Goal: Navigation & Orientation: Find specific page/section

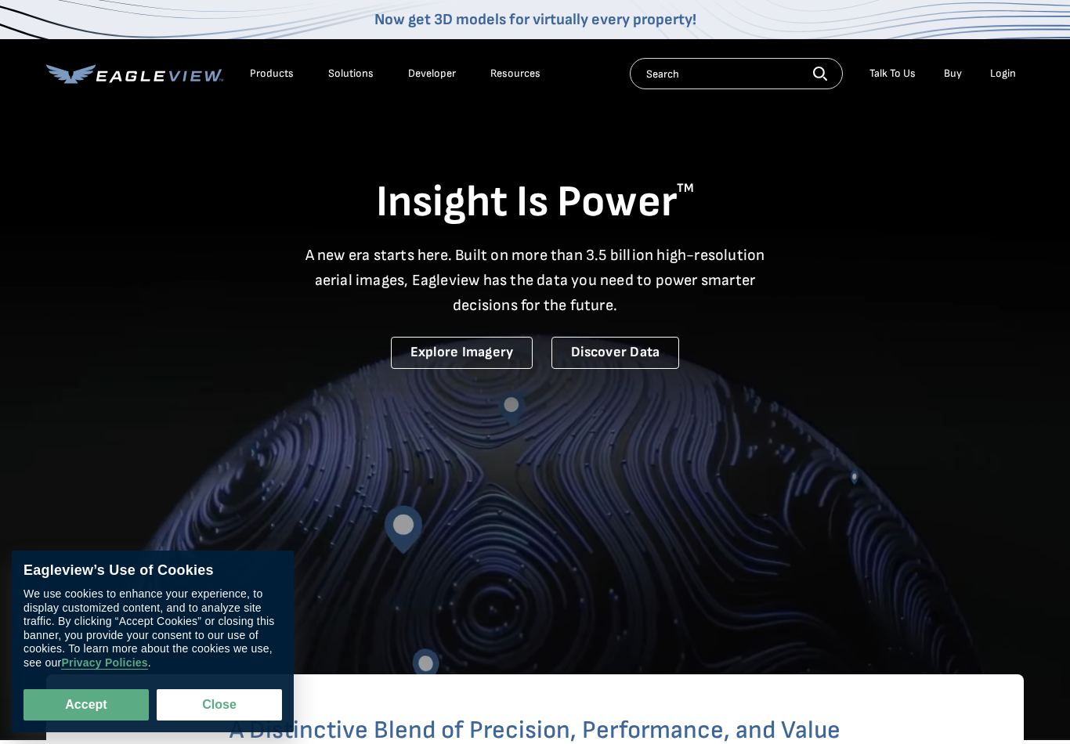
click at [1013, 78] on div "Login" at bounding box center [1003, 74] width 26 height 14
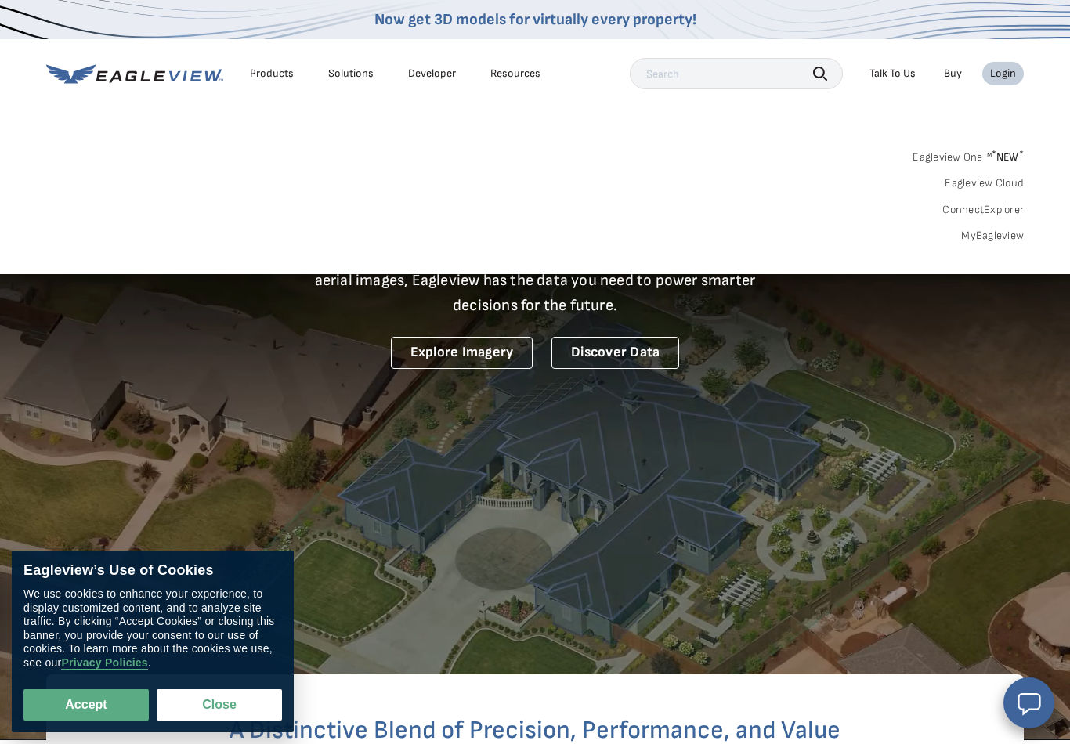
click at [1014, 237] on link "MyEagleview" at bounding box center [992, 236] width 63 height 14
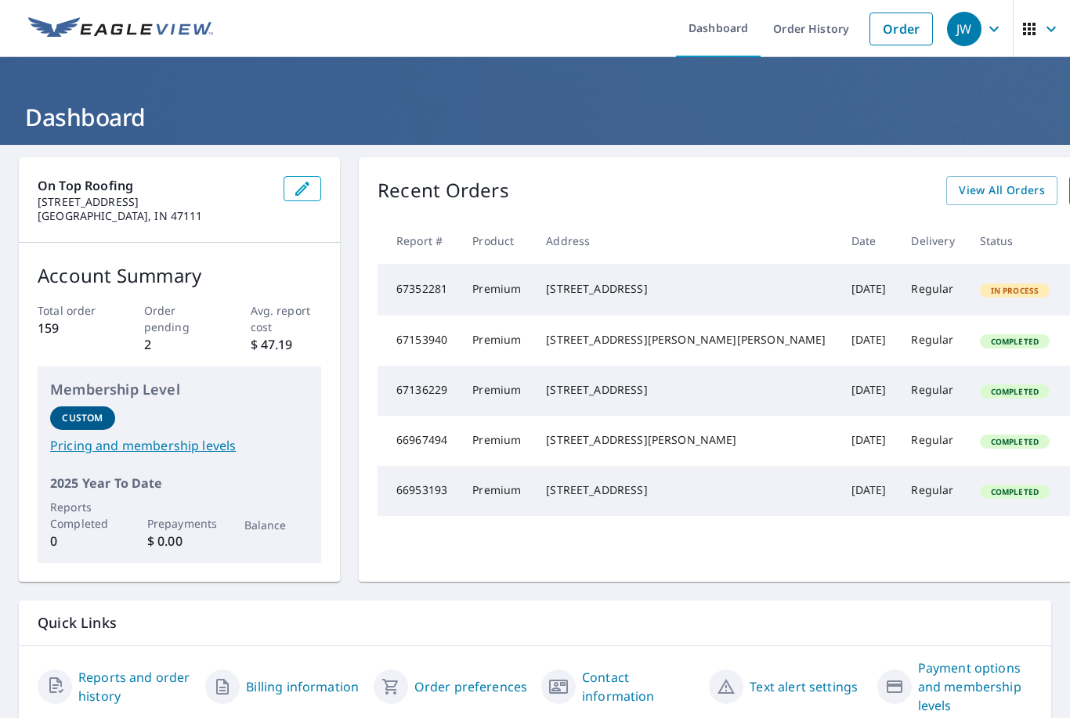
click at [1032, 36] on icon "button" at bounding box center [1029, 29] width 19 height 19
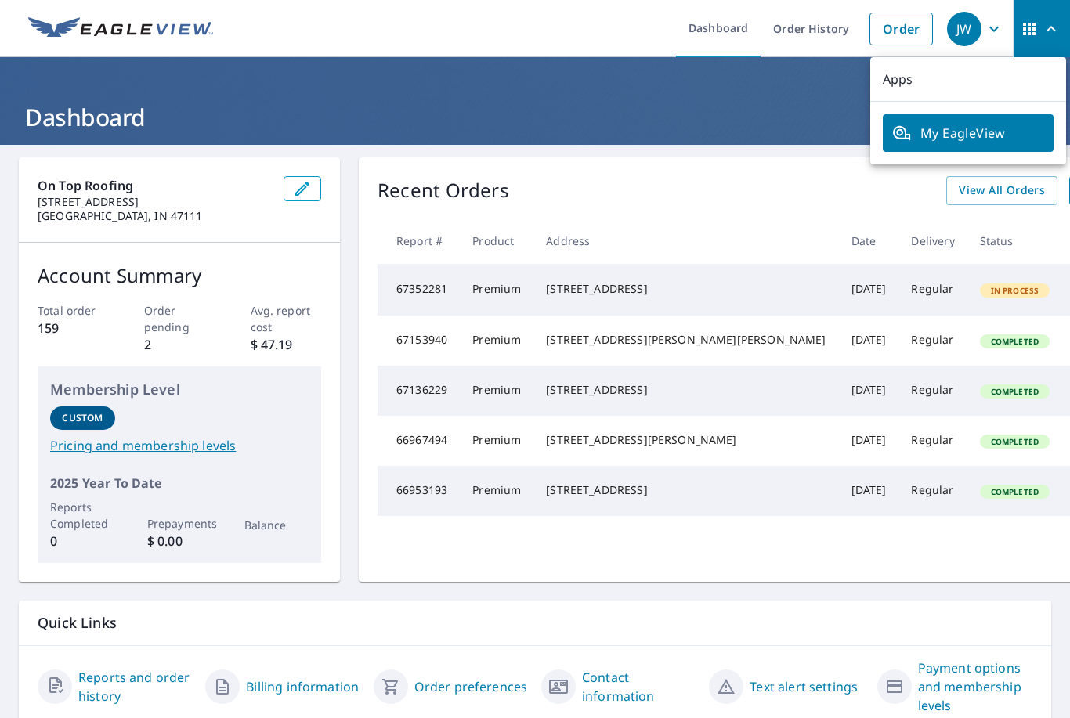
click at [1002, 29] on icon "button" at bounding box center [993, 29] width 19 height 19
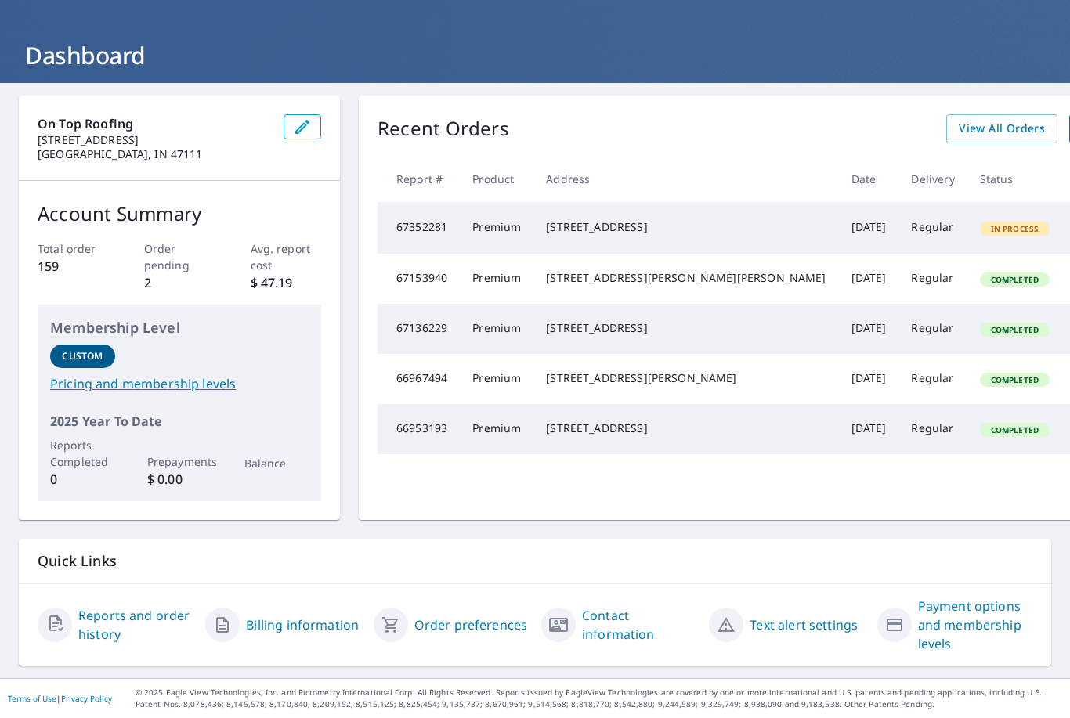
click at [601, 9] on header "Dashboard" at bounding box center [535, 39] width 1070 height 88
click at [319, 114] on button "button" at bounding box center [302, 126] width 38 height 25
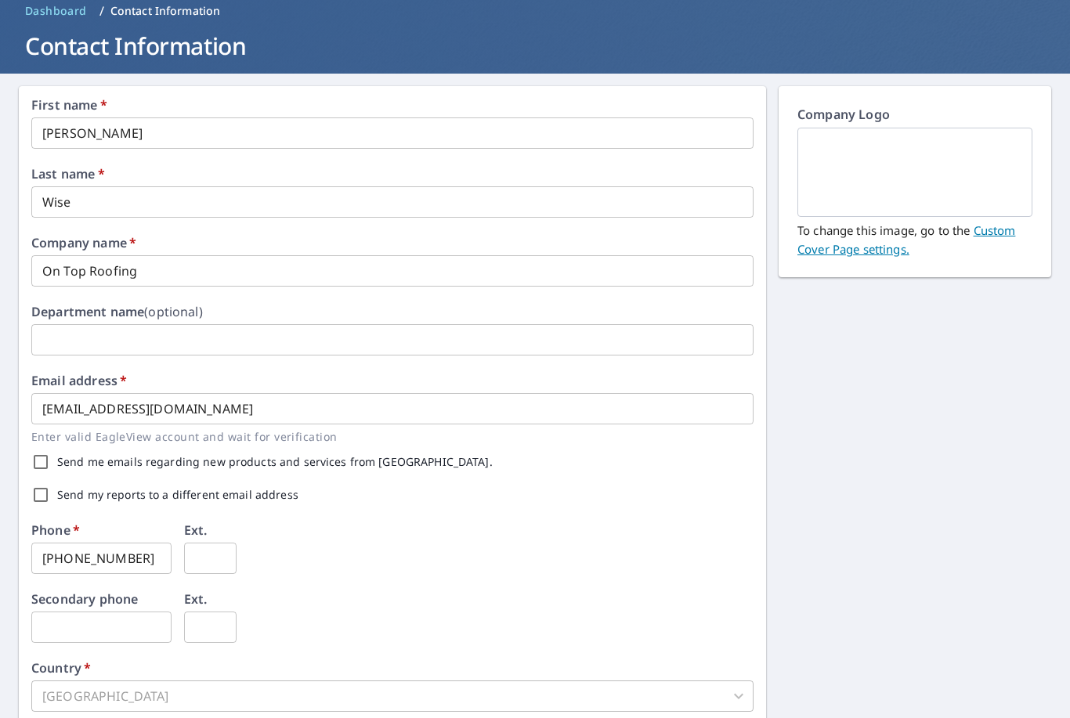
click at [1003, 231] on link "Custom Cover Page settings." at bounding box center [906, 239] width 218 height 34
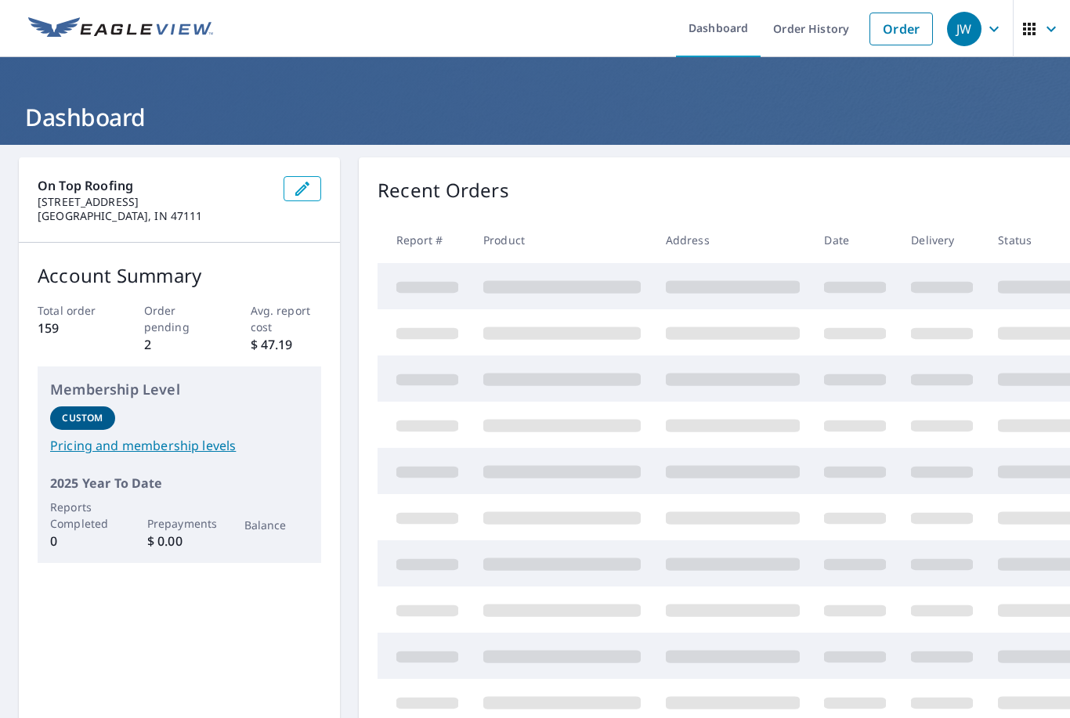
click at [1026, 25] on icon "button" at bounding box center [1029, 29] width 13 height 13
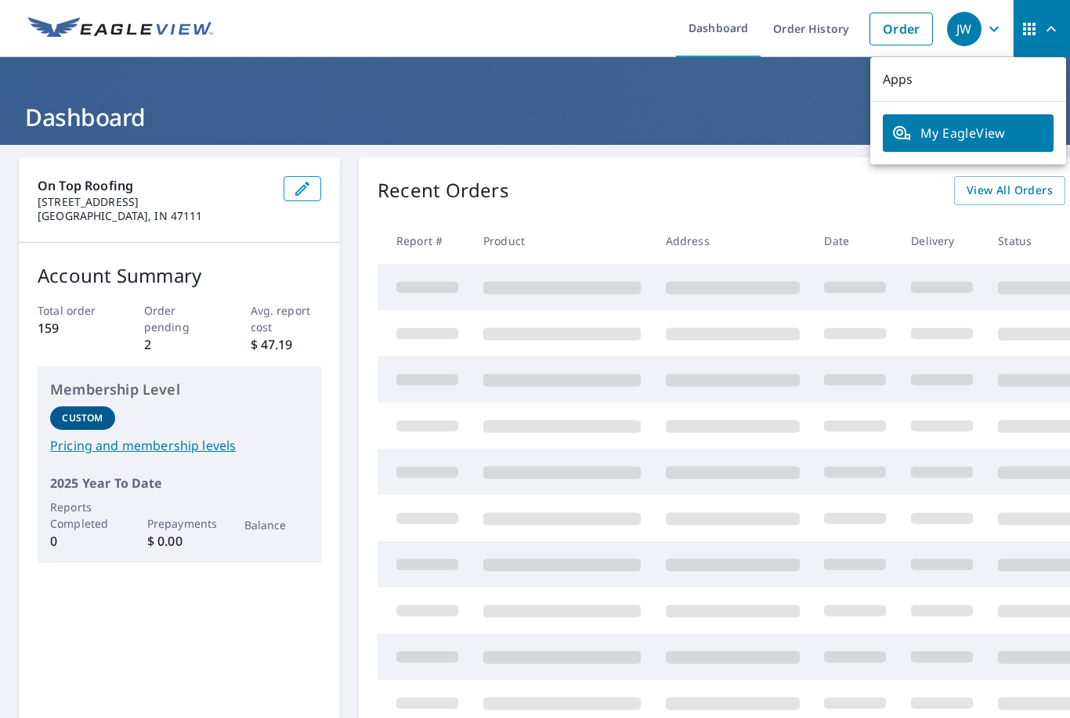
click at [1014, 130] on span "My EagleView" at bounding box center [968, 133] width 152 height 19
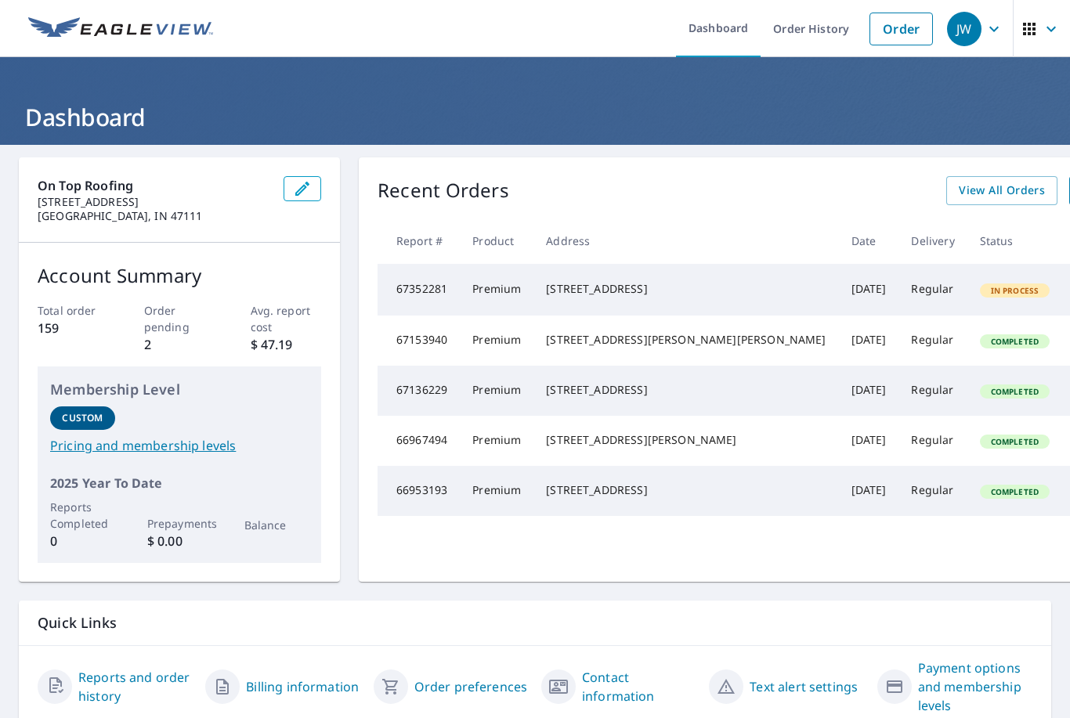
click at [993, 25] on icon "button" at bounding box center [993, 29] width 19 height 19
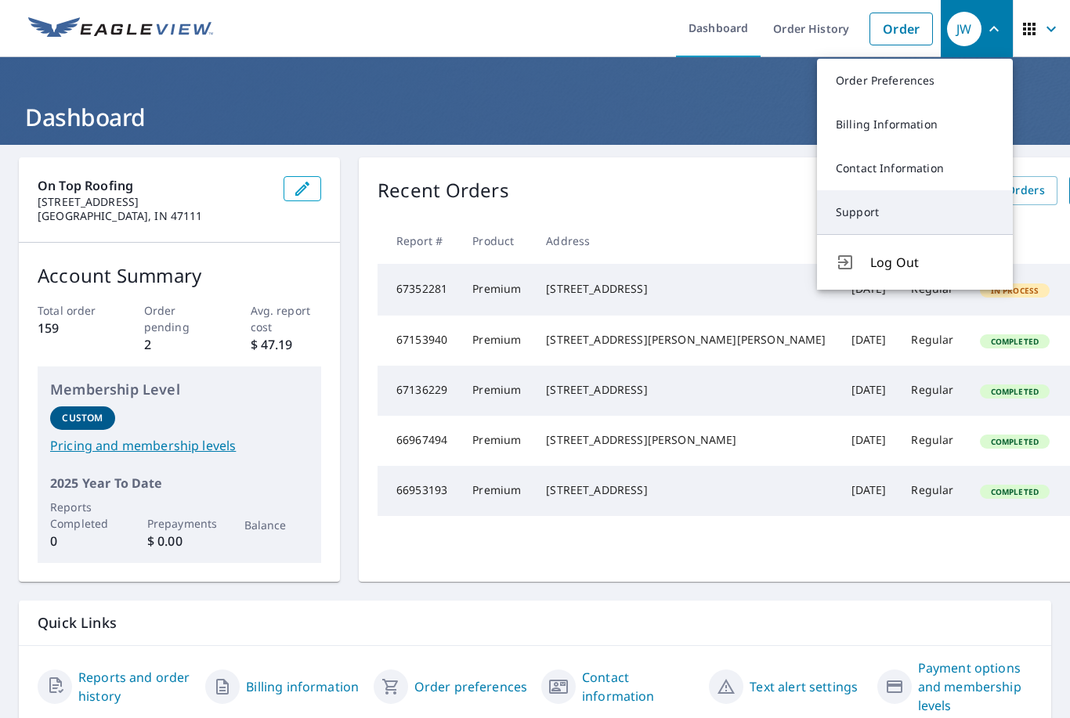
click at [919, 205] on link "Support" at bounding box center [915, 212] width 196 height 44
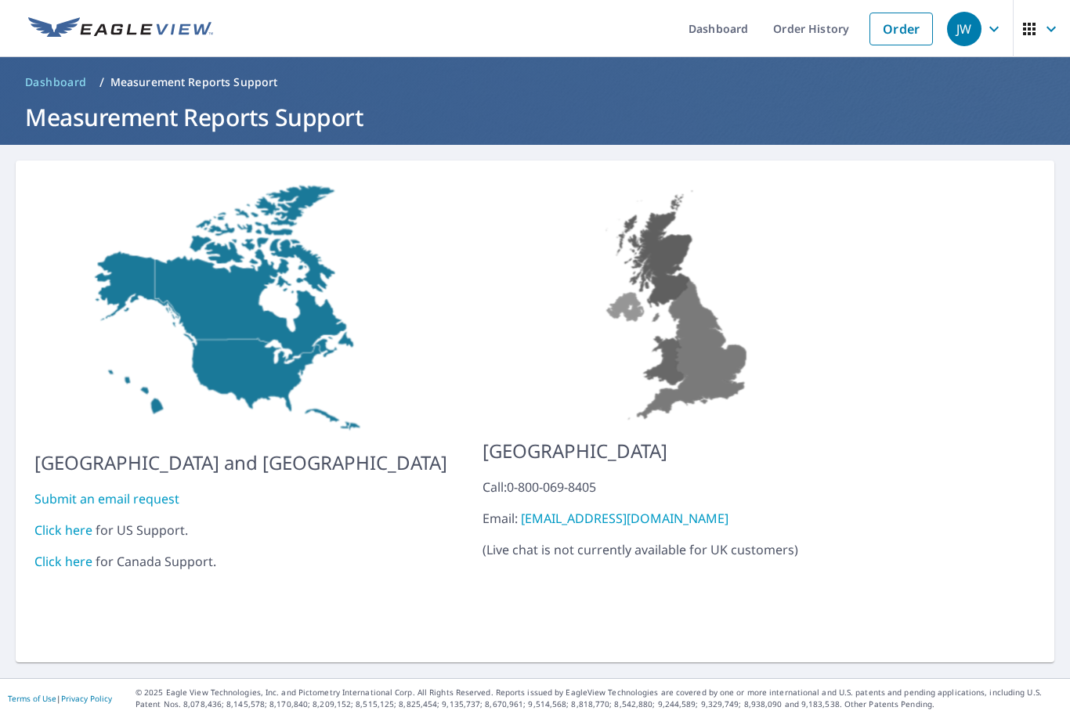
click at [967, 40] on div "JW" at bounding box center [964, 29] width 34 height 34
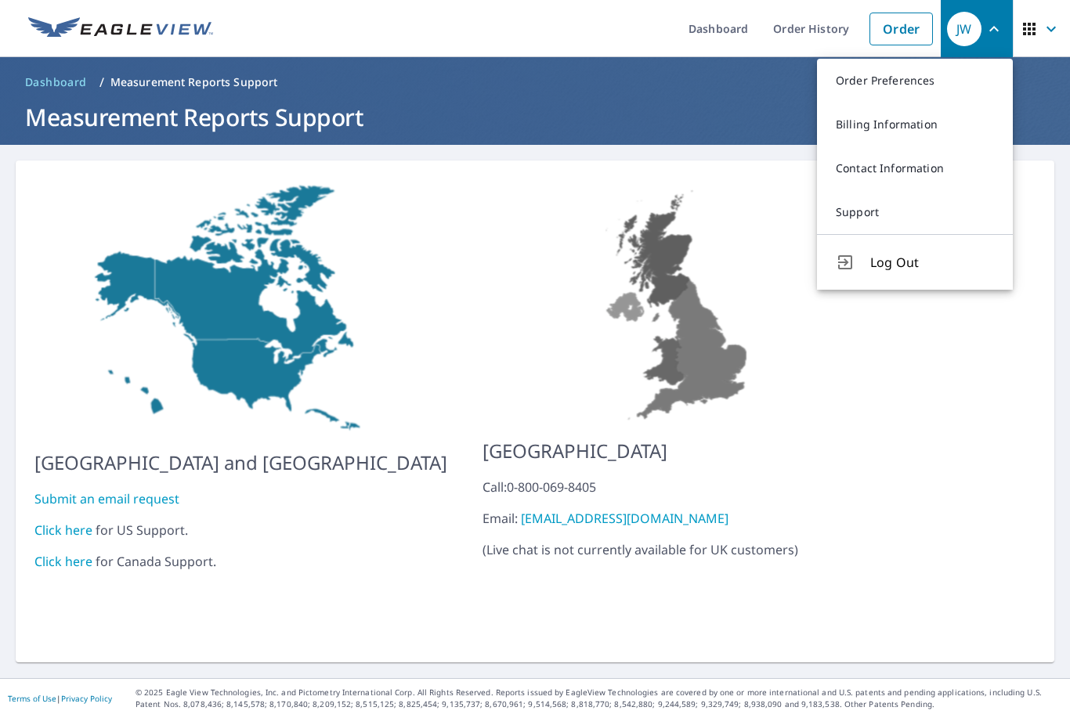
click at [1056, 35] on icon "button" at bounding box center [1050, 29] width 19 height 19
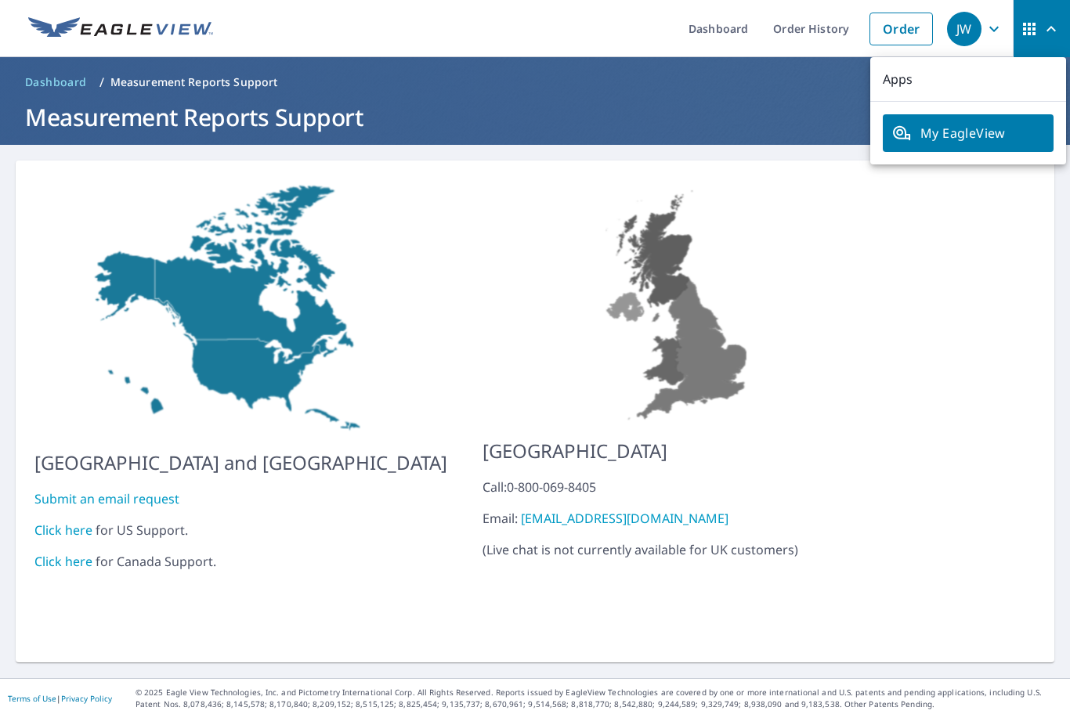
click at [983, 134] on span "My EagleView" at bounding box center [968, 133] width 152 height 19
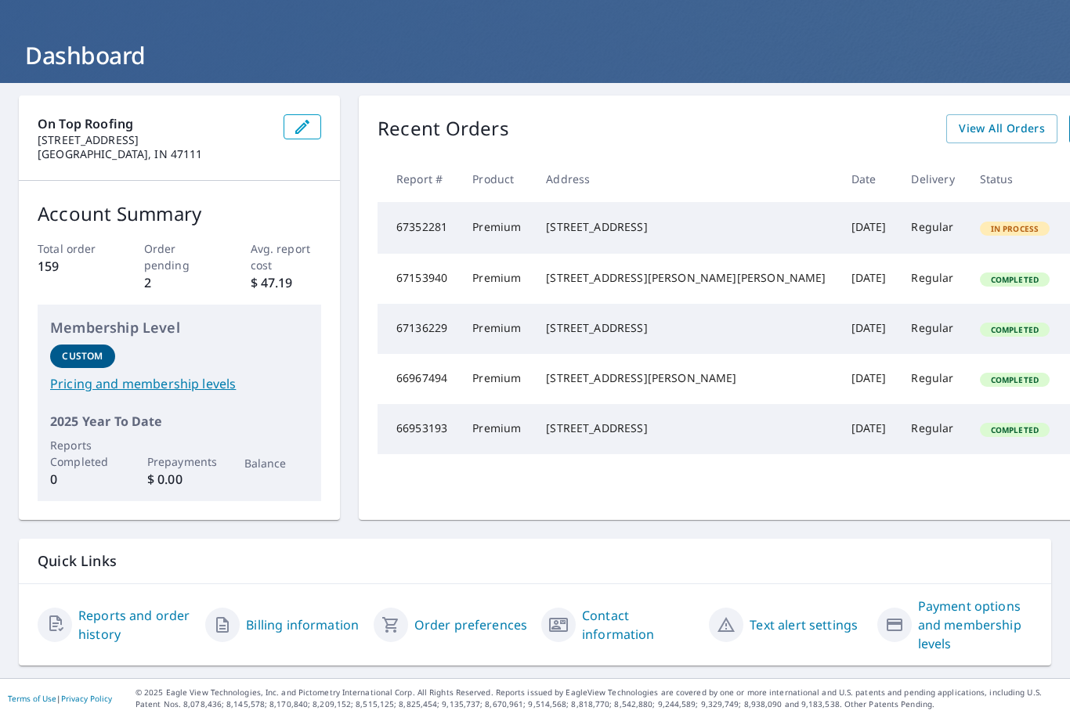
scroll to position [71, 0]
